Goal: Information Seeking & Learning: Learn about a topic

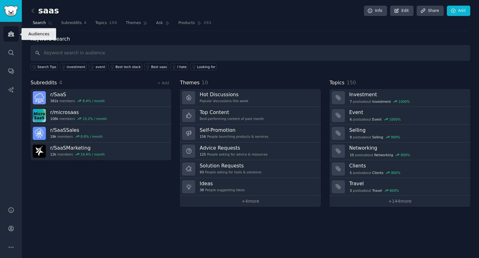
click at [9, 29] on link "Audiences" at bounding box center [10, 33] width 15 height 15
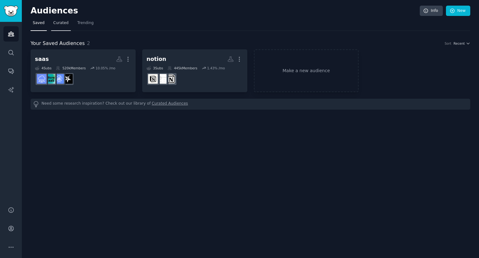
click at [60, 30] on link "Curated" at bounding box center [61, 24] width 20 height 13
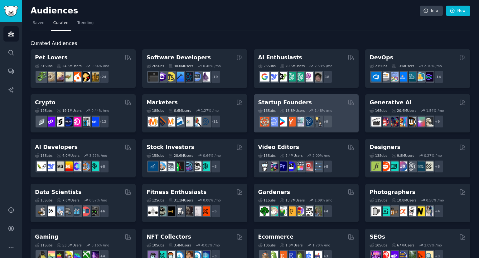
click at [319, 102] on div "Startup Founders" at bounding box center [306, 103] width 96 height 8
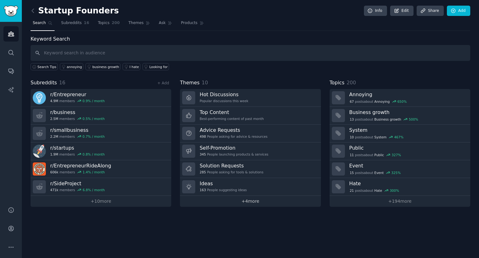
click at [224, 200] on link "+ 4 more" at bounding box center [250, 201] width 141 height 11
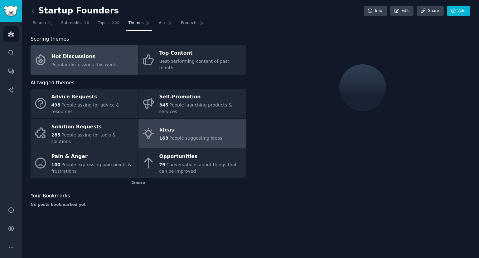
click at [173, 125] on div "Ideas" at bounding box center [190, 130] width 63 height 10
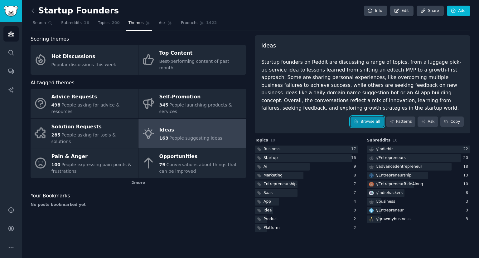
click at [374, 122] on link "Browse all" at bounding box center [367, 121] width 33 height 11
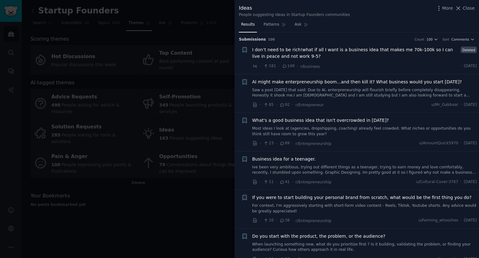
click at [285, 59] on span "I don’t need to be rich!what if all I want is a business idea that makes me 70k…" at bounding box center [355, 52] width 207 height 13
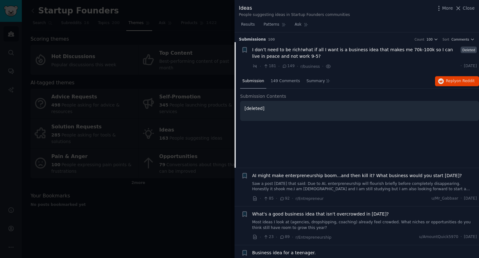
scroll to position [10, 0]
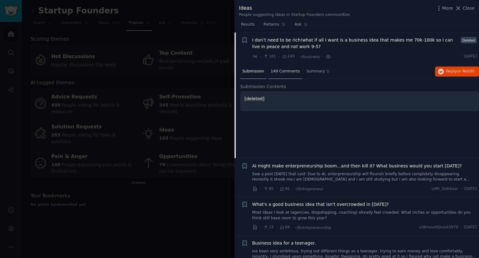
click at [288, 73] on span "149 Comments" at bounding box center [285, 72] width 29 height 6
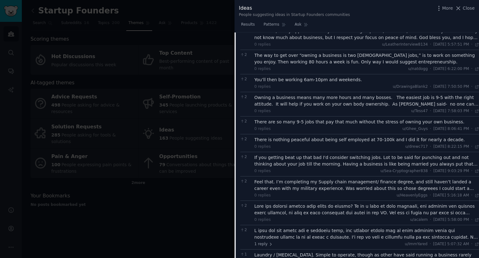
scroll to position [404, 0]
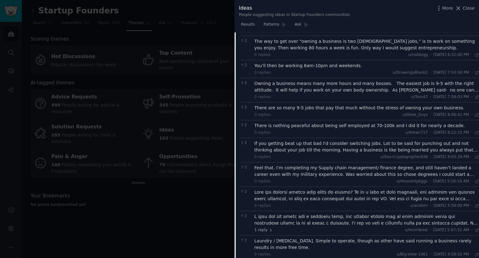
click at [169, 178] on div at bounding box center [239, 129] width 479 height 258
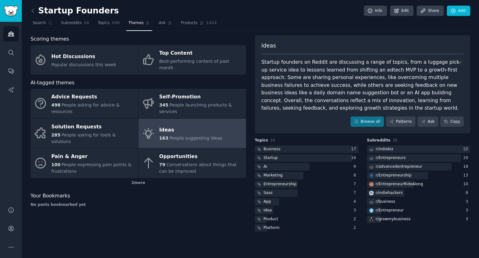
click at [173, 125] on div "Ideas" at bounding box center [190, 130] width 63 height 10
click at [380, 120] on link "Browse all" at bounding box center [367, 121] width 33 height 11
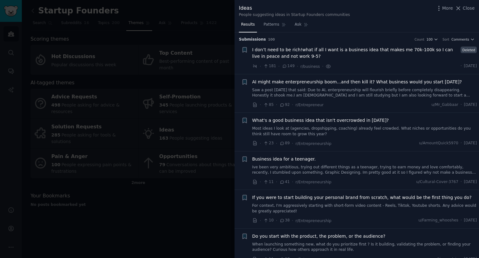
click at [287, 89] on link "Saw a post [DATE] that said: Due to AI, enterpreneurship will flourish briefly …" at bounding box center [364, 92] width 225 height 11
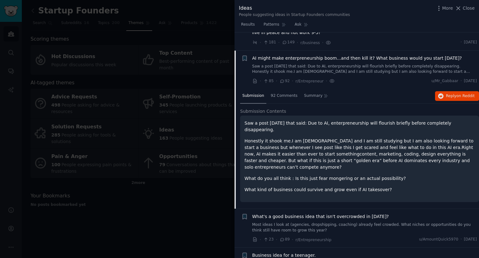
scroll to position [41, 0]
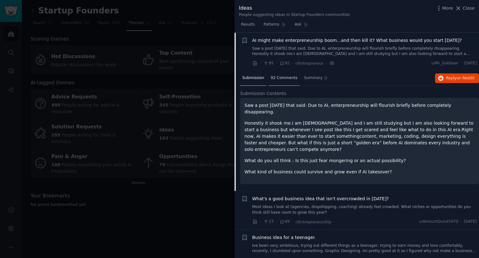
click at [278, 72] on div "92 Comments" at bounding box center [284, 78] width 31 height 15
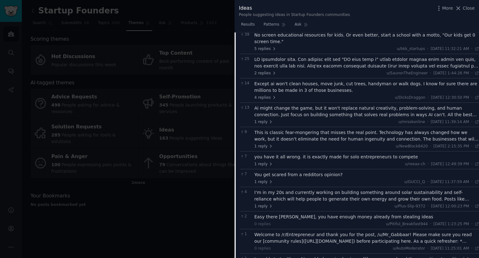
scroll to position [0, 0]
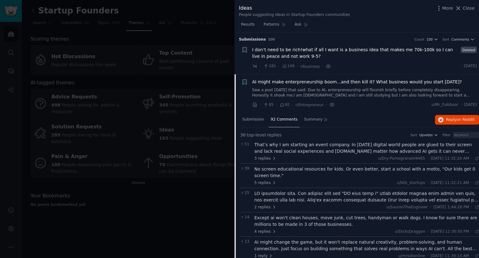
click at [287, 89] on link "Saw a post [DATE] that said: Due to AI, enterpreneurship will flourish briefly …" at bounding box center [364, 92] width 225 height 11
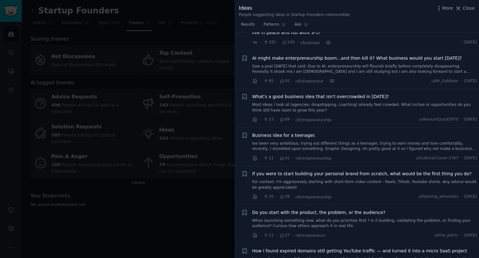
scroll to position [41, 0]
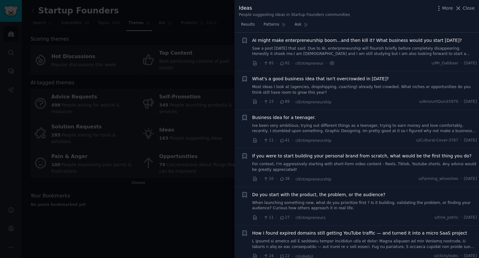
click at [348, 87] on link "Most ideas I look at (agencies, dropshipping, coaching) already feel crowded. W…" at bounding box center [364, 89] width 225 height 11
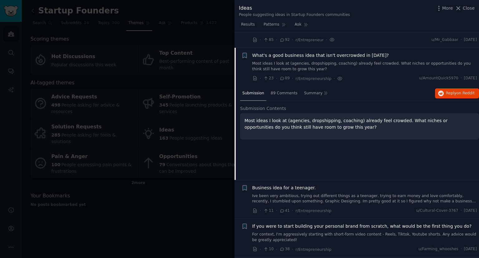
scroll to position [80, 0]
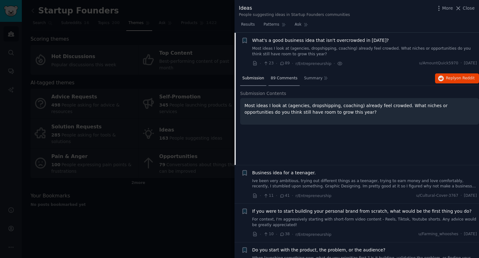
click at [280, 79] on span "89 Comments" at bounding box center [284, 79] width 27 height 6
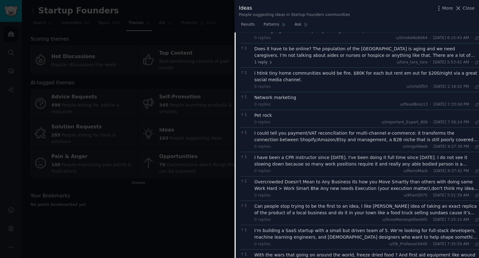
scroll to position [633, 0]
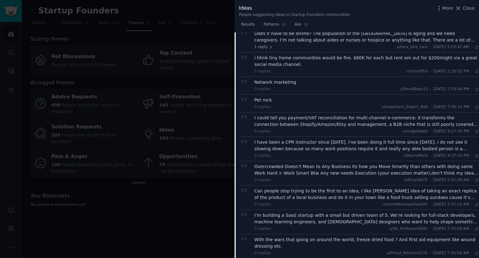
click at [177, 207] on div at bounding box center [239, 129] width 479 height 258
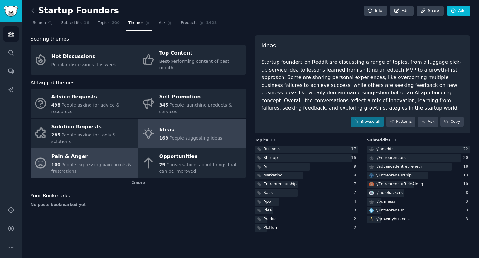
click at [107, 162] on span "People expressing pain points & frustrations" at bounding box center [91, 168] width 80 height 12
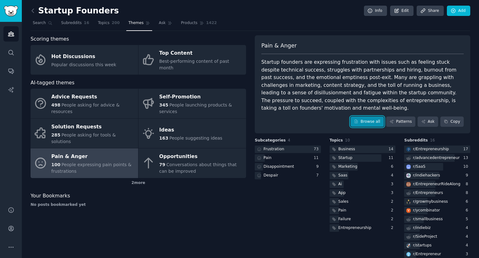
click at [366, 116] on link "Browse all" at bounding box center [367, 121] width 33 height 11
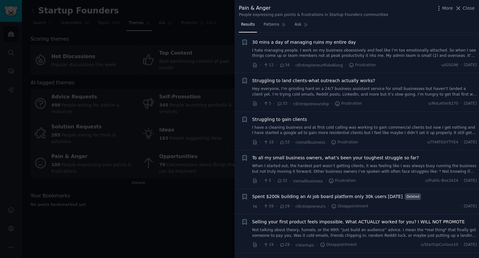
scroll to position [245, 0]
click at [356, 172] on link "When I started out, the hardest part wasn’t getting clients, it was feeling lik…" at bounding box center [364, 168] width 225 height 11
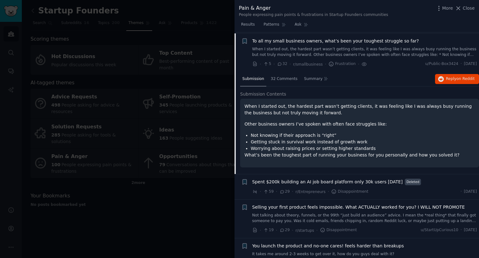
scroll to position [362, 0]
click at [278, 79] on span "32 Comments" at bounding box center [284, 79] width 27 height 6
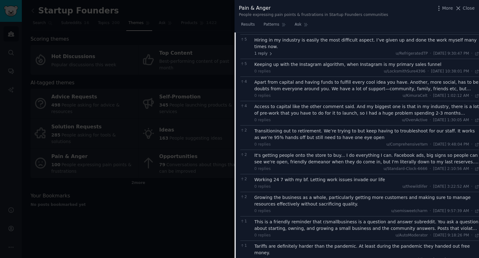
scroll to position [469, 0]
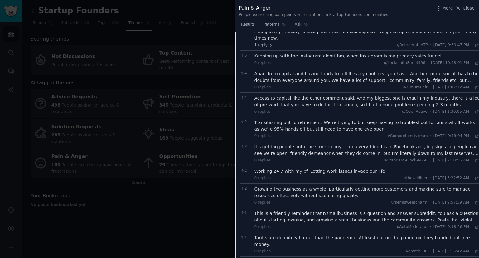
click at [229, 203] on div at bounding box center [239, 129] width 479 height 258
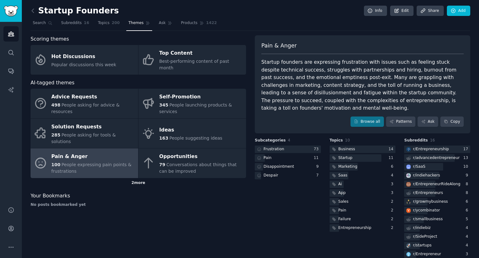
click at [134, 178] on div "2 more" at bounding box center [139, 183] width 216 height 10
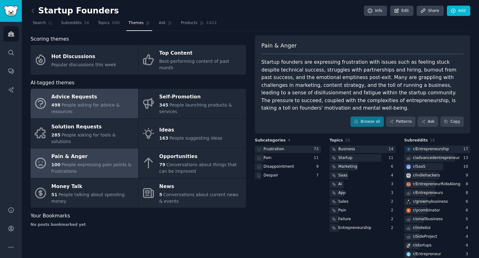
click at [65, 103] on link "Advice Requests 498 People asking for advice & resources" at bounding box center [85, 104] width 108 height 30
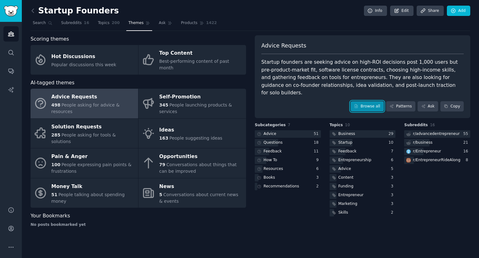
click at [358, 105] on icon at bounding box center [356, 106] width 3 height 3
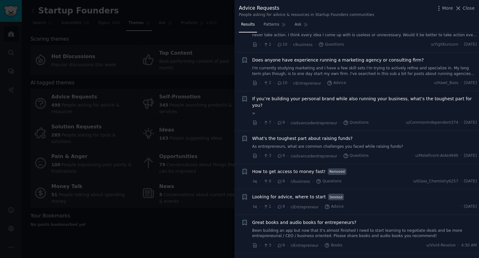
scroll to position [851, 0]
click at [331, 168] on span "Removed" at bounding box center [337, 171] width 19 height 7
click at [336, 168] on span "Removed" at bounding box center [337, 171] width 19 height 7
drag, startPoint x: 336, startPoint y: 158, endPoint x: 328, endPoint y: 157, distance: 7.8
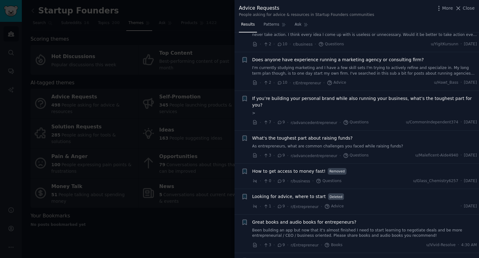
click at [328, 168] on span "Removed" at bounding box center [337, 171] width 19 height 7
click at [342, 168] on div "How to get access to money fast! Removed · 0 · 9 · r/business · Questions u/Gla…" at bounding box center [364, 176] width 225 height 17
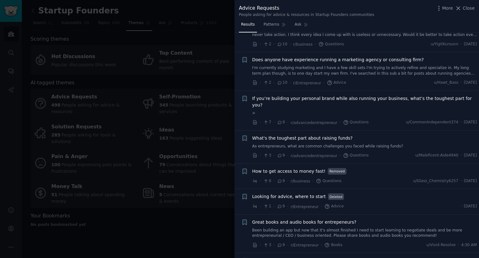
click at [331, 168] on span "Removed" at bounding box center [337, 171] width 19 height 7
click at [337, 168] on span "Removed" at bounding box center [337, 171] width 19 height 7
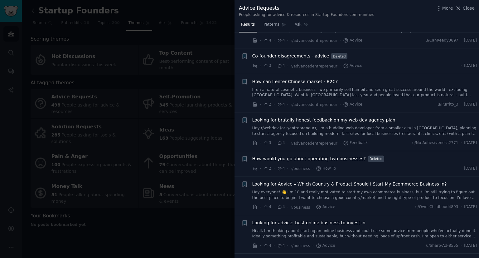
scroll to position [1811, 0]
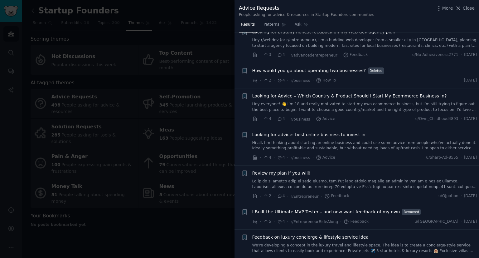
click at [200, 219] on div at bounding box center [239, 129] width 479 height 258
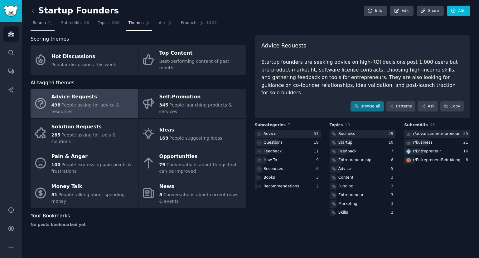
click at [45, 23] on link "Search" at bounding box center [43, 24] width 24 height 13
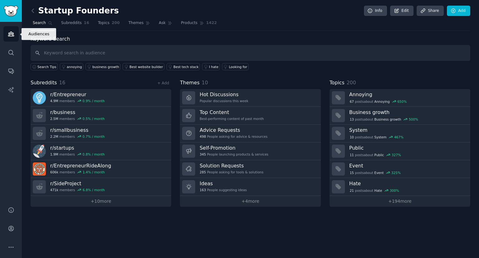
click at [12, 34] on icon "Sidebar" at bounding box center [11, 34] width 6 height 4
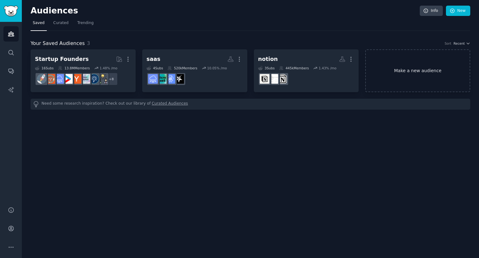
click at [384, 78] on link "Make a new audience" at bounding box center [417, 70] width 105 height 43
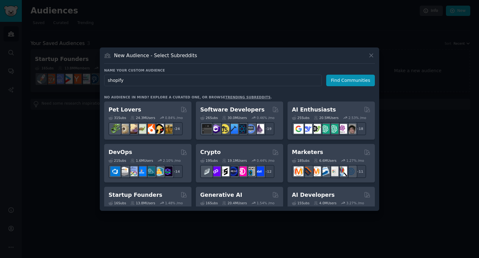
type input "shopify"
click at [372, 56] on icon at bounding box center [371, 55] width 7 height 7
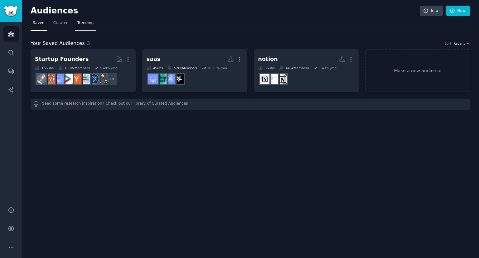
click at [84, 24] on span "Trending" at bounding box center [85, 23] width 16 height 6
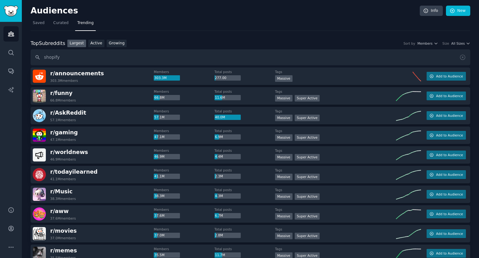
type input "shopify"
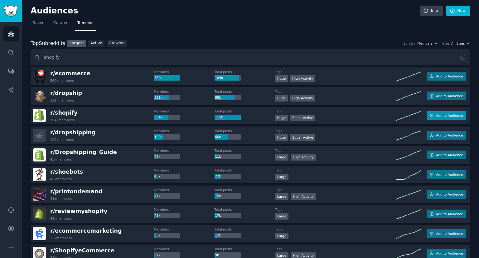
click at [443, 116] on span "Add to Audience" at bounding box center [449, 115] width 27 height 4
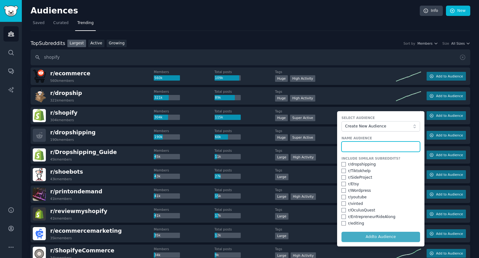
click at [360, 142] on input "text" at bounding box center [381, 146] width 79 height 11
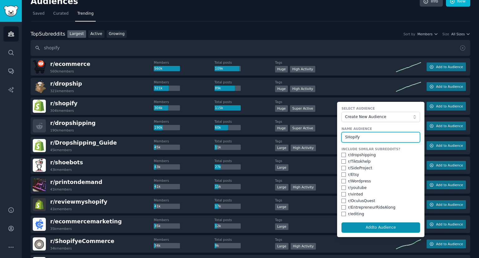
scroll to position [9, 0]
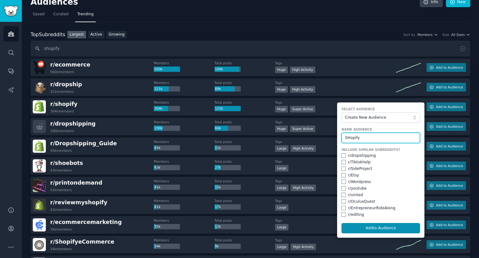
click at [348, 135] on input "SHopify" at bounding box center [381, 138] width 79 height 11
type input "Shopify"
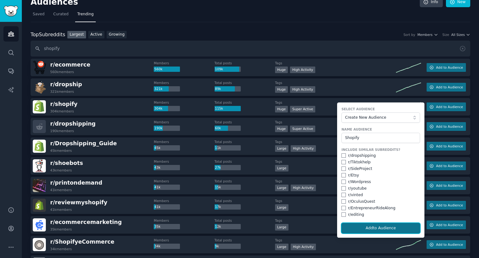
click at [383, 232] on button "Add to Audience" at bounding box center [381, 228] width 79 height 11
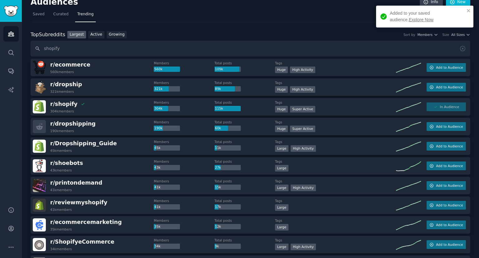
scroll to position [0, 0]
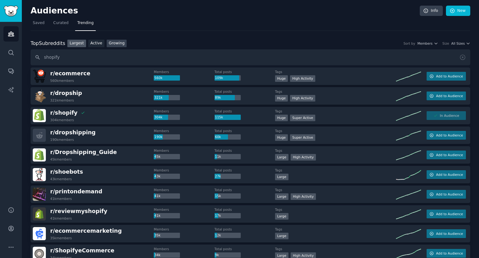
click at [107, 41] on link "Growing" at bounding box center [117, 44] width 20 height 8
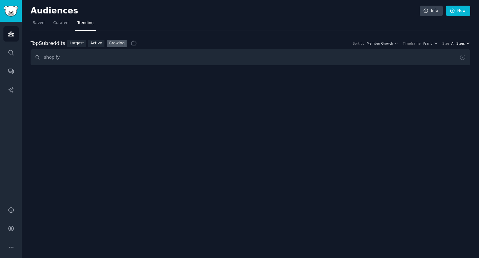
click at [462, 43] on span "All Sizes" at bounding box center [457, 43] width 13 height 4
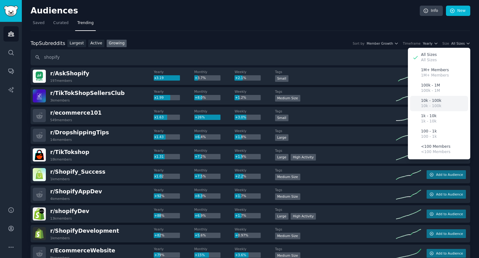
click at [440, 102] on div "10k - 100k 10k - 100k" at bounding box center [439, 103] width 58 height 15
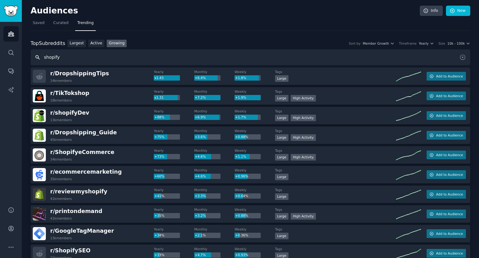
click at [82, 49] on input "shopify" at bounding box center [251, 57] width 440 height 16
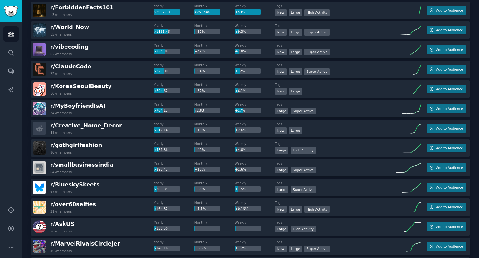
scroll to position [81, 0]
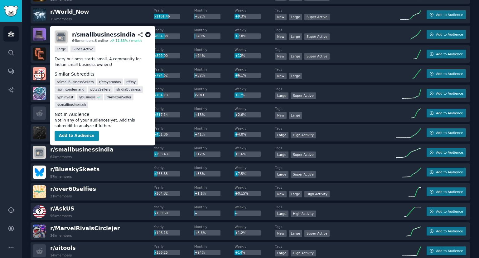
click at [82, 151] on span "r/ smallbusinessindia" at bounding box center [81, 149] width 63 height 6
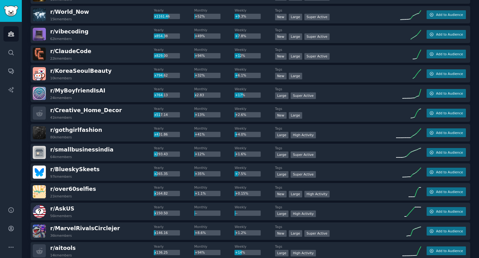
scroll to position [0, 0]
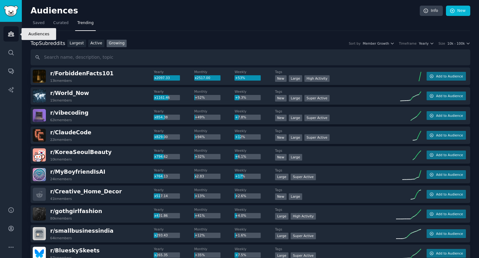
click at [14, 35] on icon "Sidebar" at bounding box center [11, 34] width 6 height 4
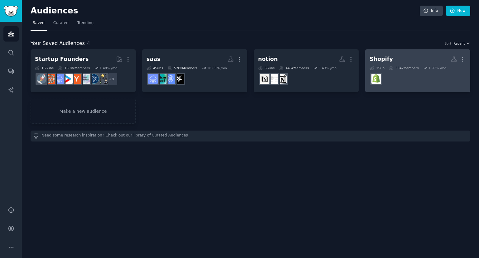
click at [419, 69] on div "1 Sub 304k Members 1.97 % /mo" at bounding box center [418, 68] width 96 height 4
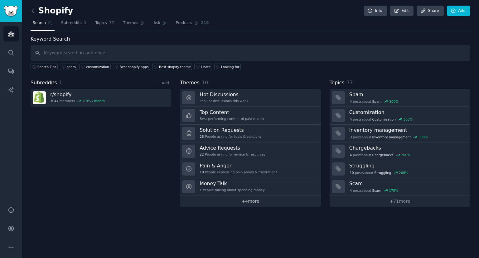
click at [261, 201] on link "+ 4 more" at bounding box center [250, 201] width 141 height 11
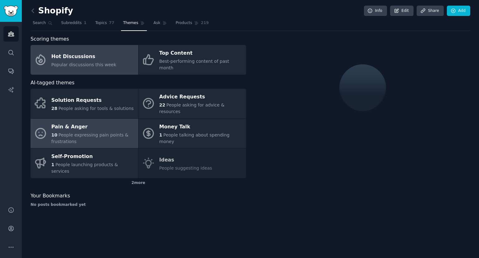
click at [82, 132] on div "10 People expressing pain points & frustrations" at bounding box center [93, 138] width 84 height 13
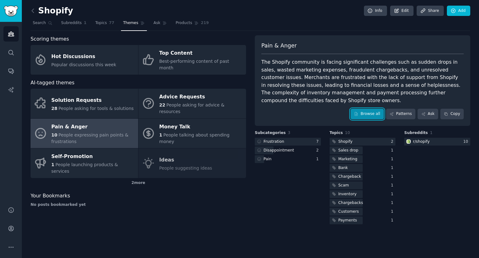
click at [372, 109] on link "Browse all" at bounding box center [367, 114] width 33 height 11
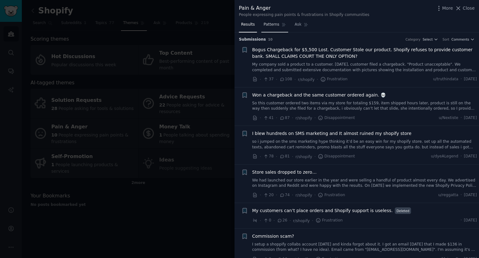
click at [271, 24] on span "Patterns" at bounding box center [272, 25] width 16 height 6
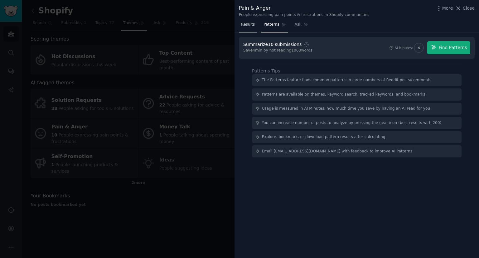
click at [247, 27] on span "Results" at bounding box center [248, 25] width 14 height 6
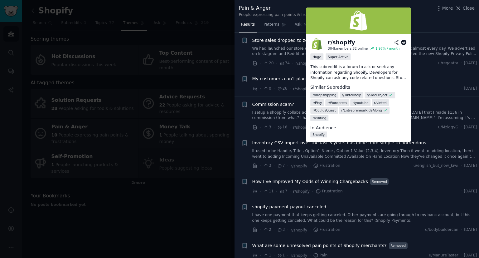
scroll to position [136, 0]
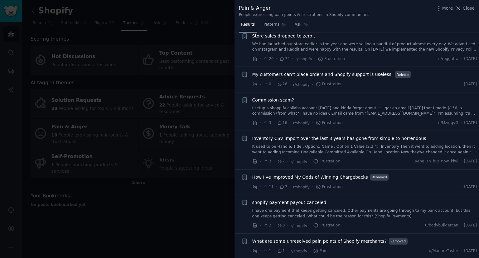
click at [207, 208] on div at bounding box center [239, 129] width 479 height 258
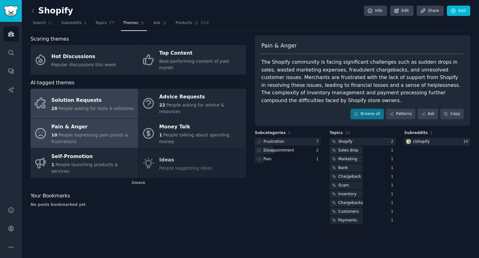
click at [100, 95] on div "Solution Requests" at bounding box center [92, 100] width 82 height 10
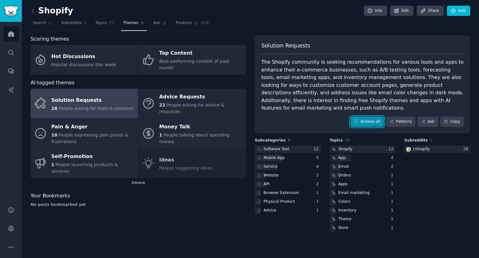
click at [373, 116] on link "Browse all" at bounding box center [367, 121] width 33 height 11
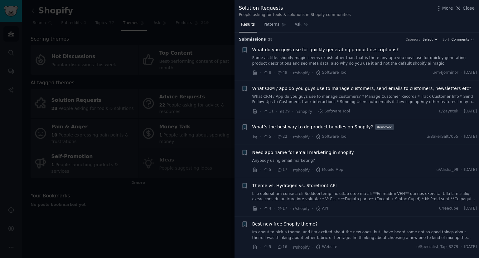
click at [280, 109] on icon at bounding box center [283, 111] width 6 height 4
click at [286, 98] on link "What CRM / App do you guys use to manage customers? * Manage Customer Records *…" at bounding box center [364, 99] width 225 height 11
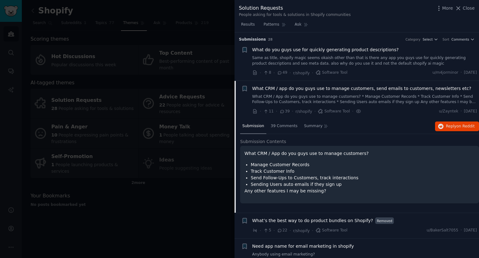
scroll to position [48, 0]
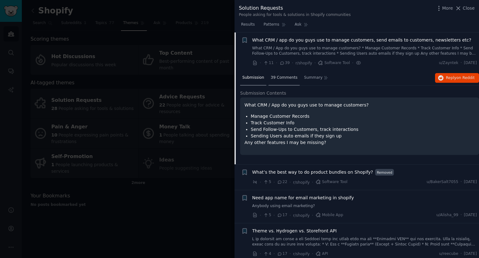
click at [274, 76] on span "39 Comments" at bounding box center [284, 78] width 27 height 6
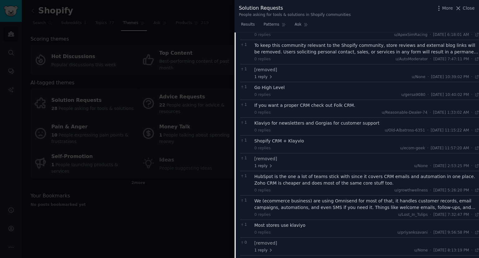
scroll to position [289, 0]
